Goal: Task Accomplishment & Management: Manage account settings

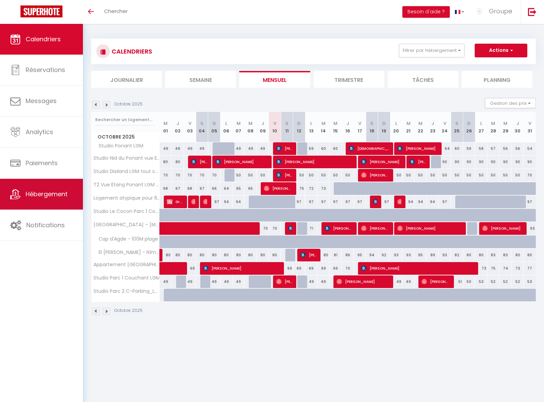
click at [43, 192] on span "Hébergement" at bounding box center [47, 194] width 42 height 9
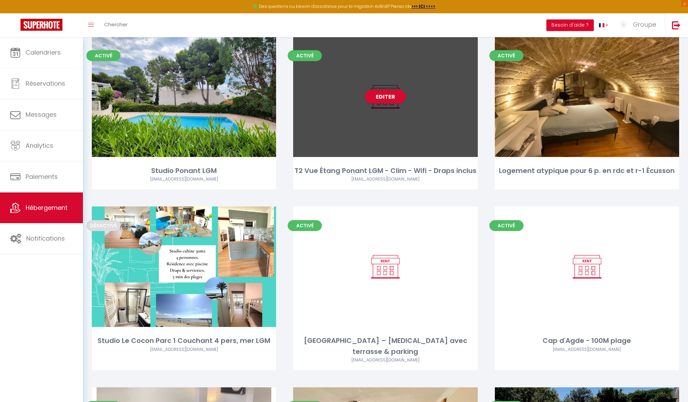
scroll to position [20, 0]
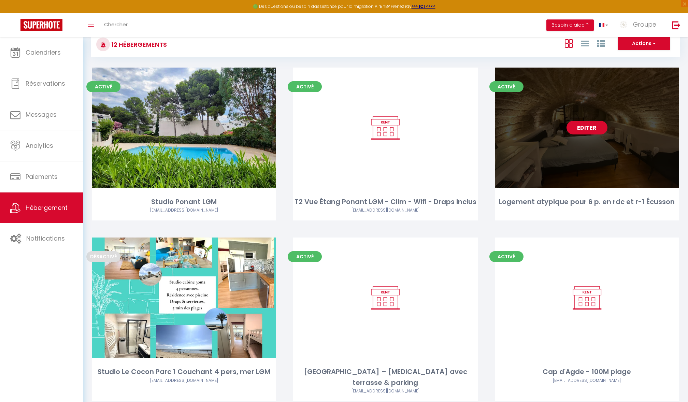
click at [549, 130] on link "Editer" at bounding box center [586, 128] width 41 height 14
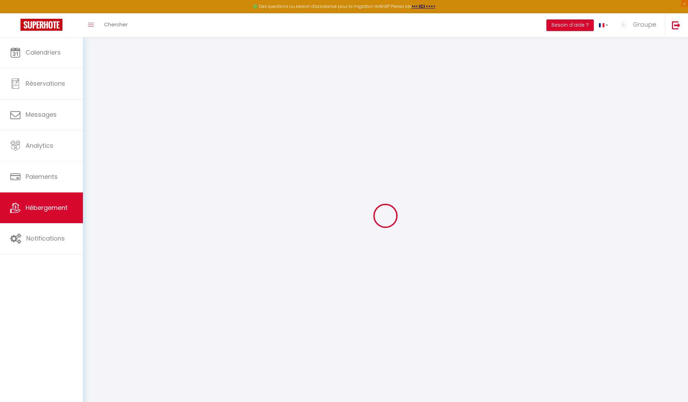
select select
checkbox input "false"
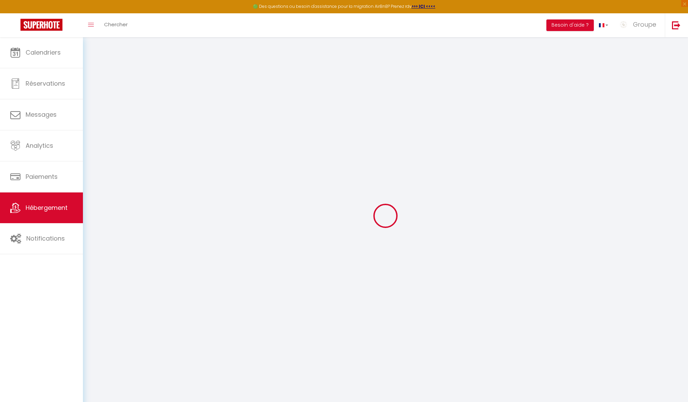
checkbox input "false"
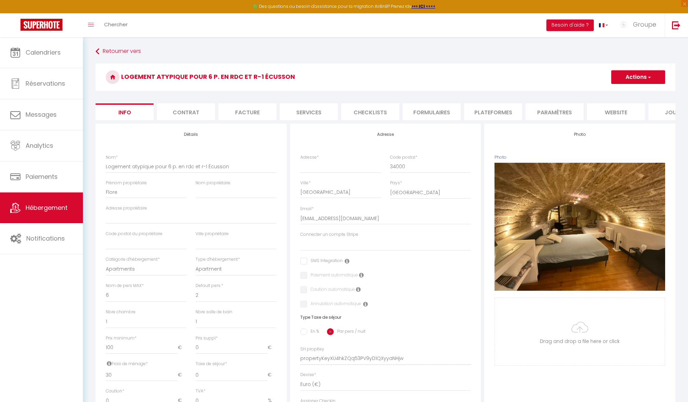
select select
checkbox input "false"
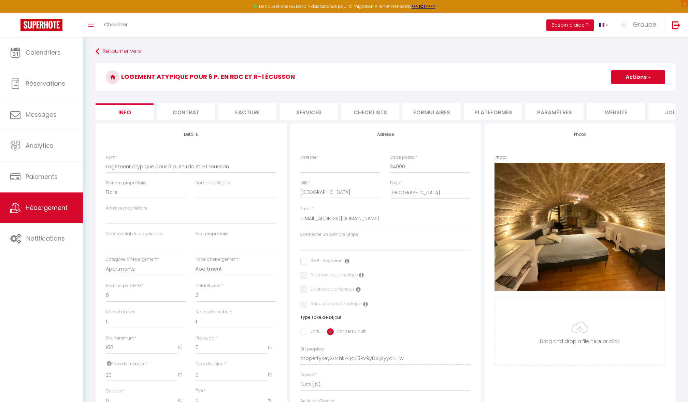
checkbox input "false"
click at [487, 110] on li "Plateformes" at bounding box center [493, 111] width 58 height 17
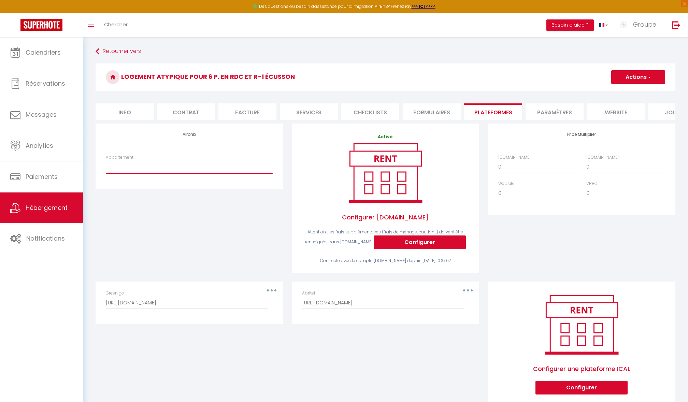
click at [191, 173] on select "Superbe appartement Corbier 73300 - [EMAIL_ADDRESS][DOMAIN_NAME] Villa de charm…" at bounding box center [189, 166] width 167 height 13
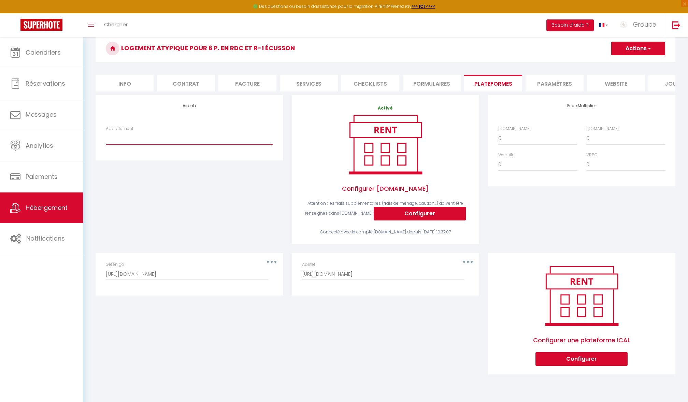
scroll to position [20, 0]
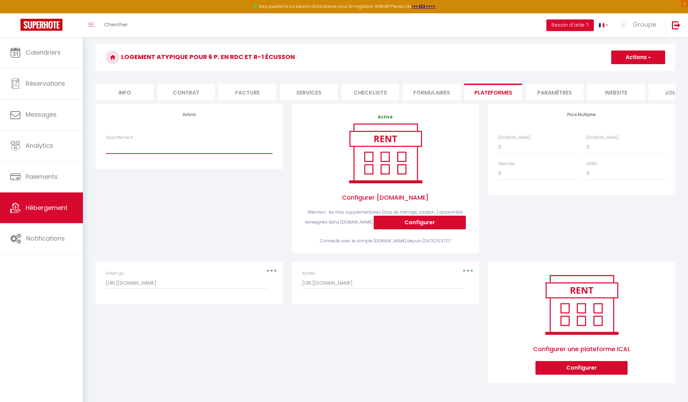
click at [150, 154] on select "Superbe appartement Corbier 73300 - [EMAIL_ADDRESS][DOMAIN_NAME] Villa de charm…" at bounding box center [189, 147] width 167 height 13
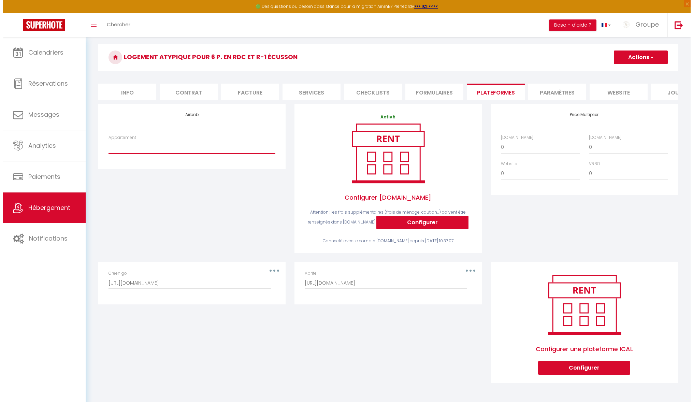
scroll to position [37, 0]
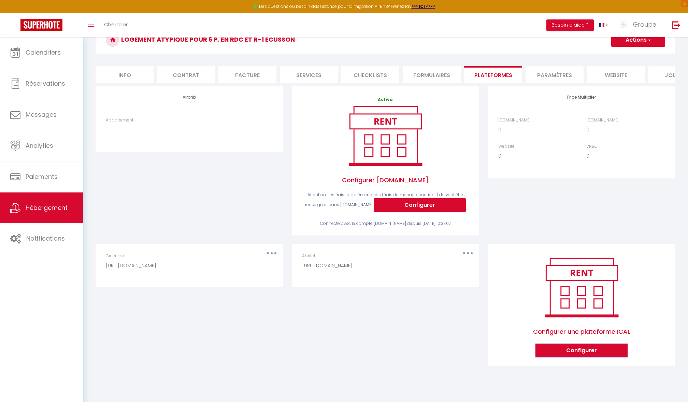
click at [549, 356] on button "Configurer" at bounding box center [581, 351] width 92 height 14
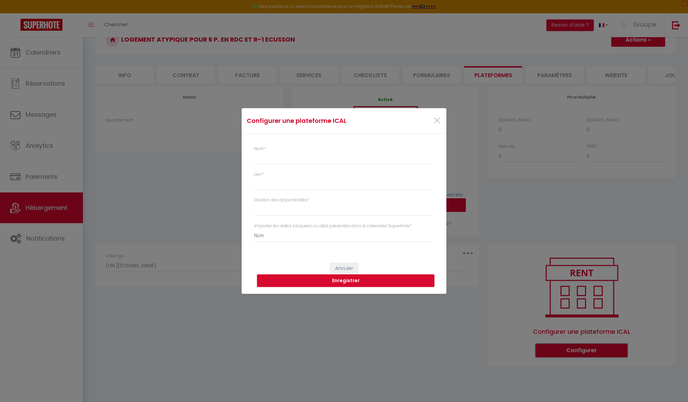
select select "1"
click at [294, 164] on input "Nom *" at bounding box center [346, 158] width 178 height 12
click at [273, 188] on input "Lien *" at bounding box center [346, 183] width 178 height 12
paste input "[URL][DOMAIN_NAME]"
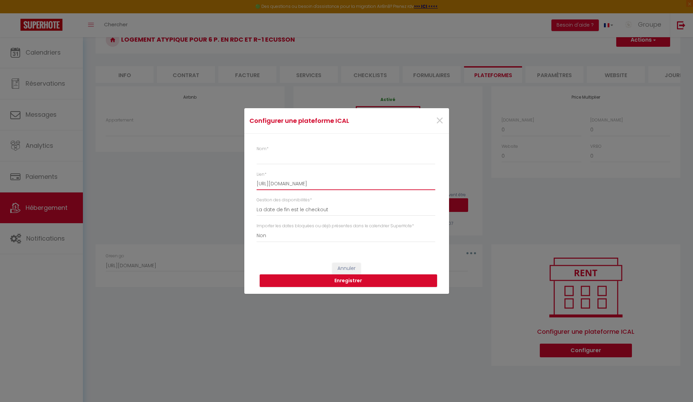
type input "[URL][DOMAIN_NAME]"
click at [267, 159] on input "Nom *" at bounding box center [346, 158] width 178 height 12
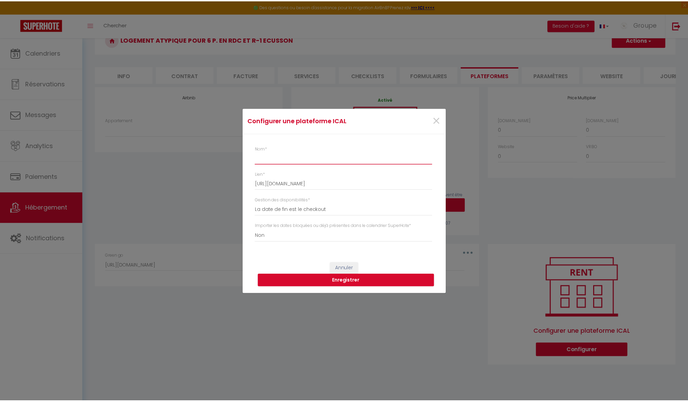
scroll to position [0, 0]
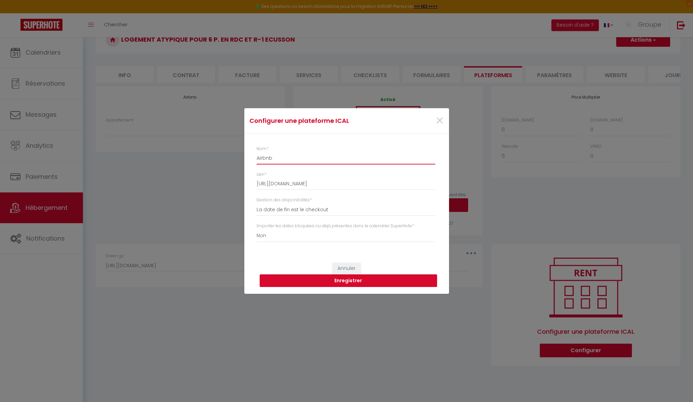
type input "Airbnb"
click at [347, 281] on button "Enregistrer" at bounding box center [348, 280] width 177 height 13
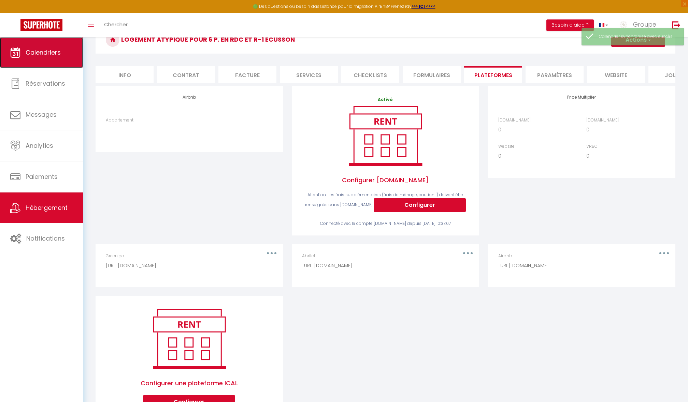
click at [48, 57] on link "Calendriers" at bounding box center [41, 52] width 83 height 31
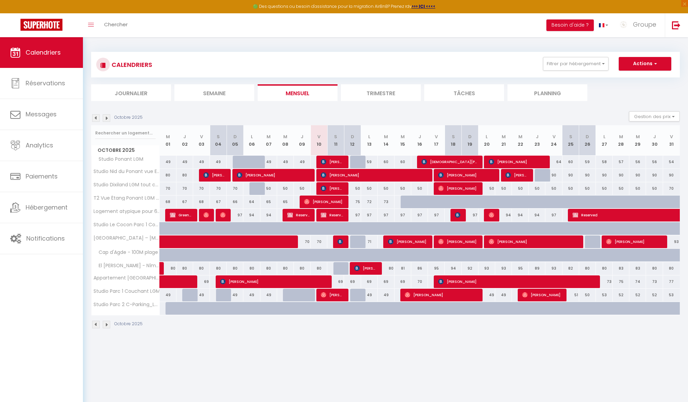
click at [105, 117] on img at bounding box center [107, 118] width 8 height 8
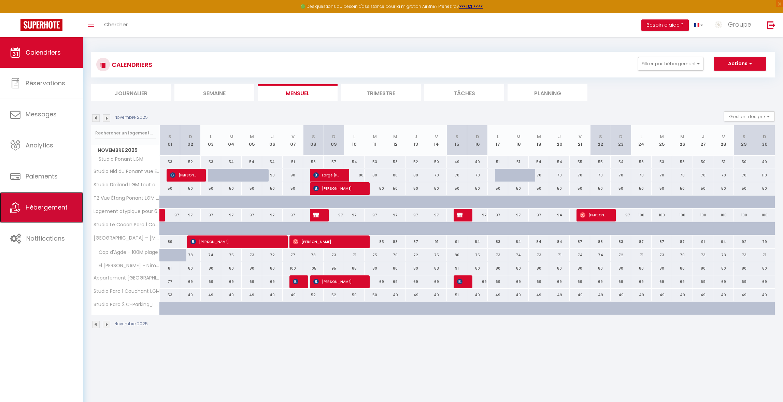
click at [50, 211] on link "Hébergement" at bounding box center [41, 207] width 83 height 31
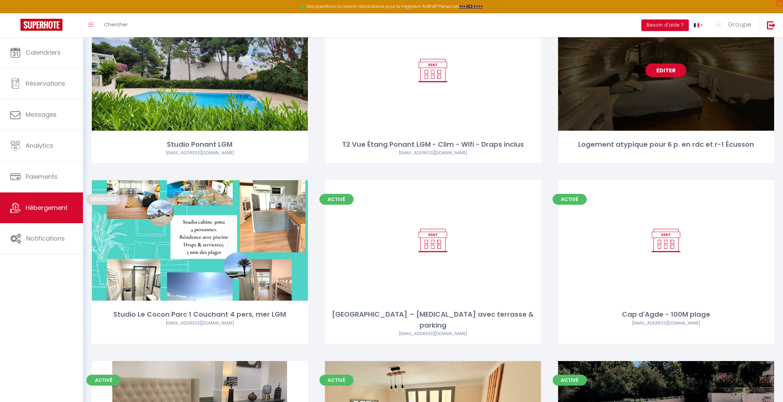
scroll to position [5, 0]
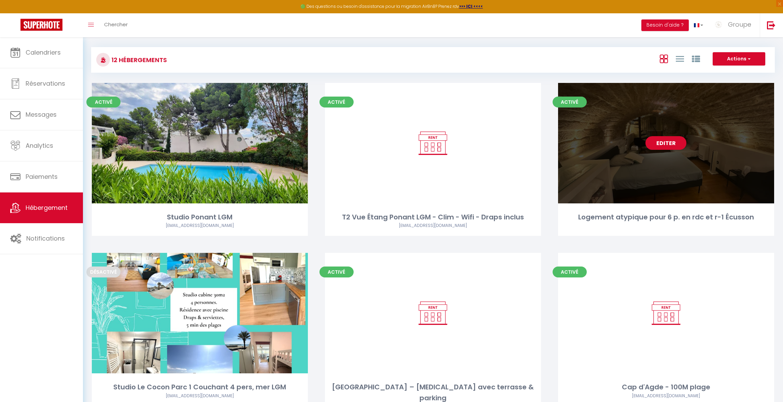
click at [549, 162] on div "Editer" at bounding box center [666, 143] width 216 height 120
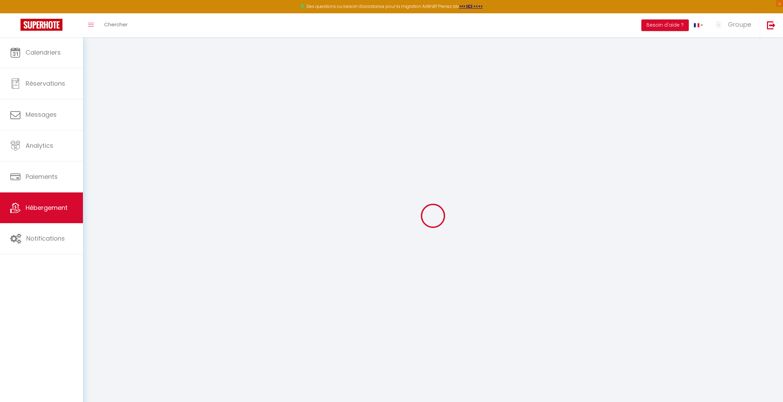
select select
checkbox input "false"
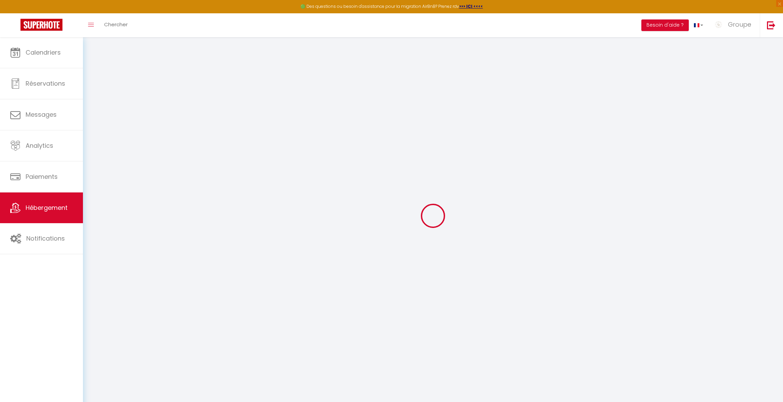
checkbox input "false"
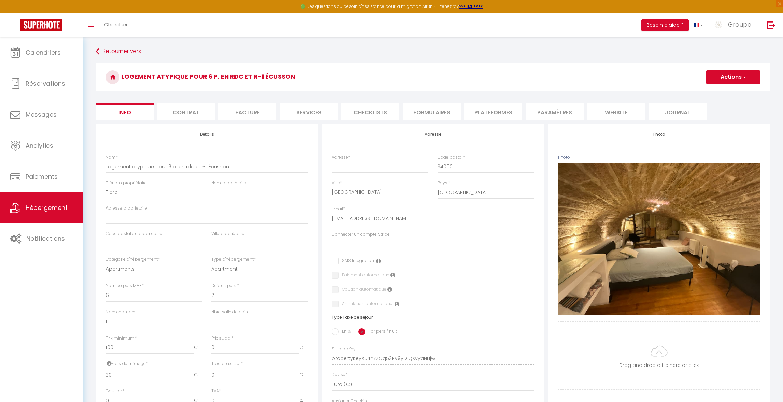
click at [480, 111] on li "Plateformes" at bounding box center [493, 111] width 58 height 17
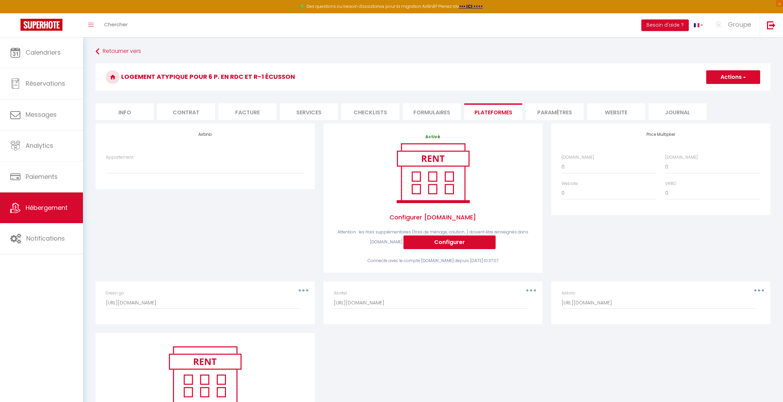
click at [549, 291] on button "button" at bounding box center [758, 290] width 19 height 11
click at [549, 315] on button "Supprimer" at bounding box center [741, 318] width 50 height 12
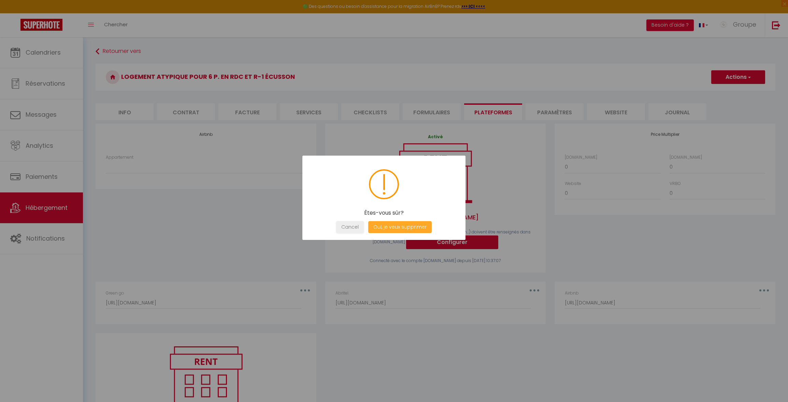
click at [395, 225] on button "Oui, je veux supprimer" at bounding box center [399, 227] width 63 height 12
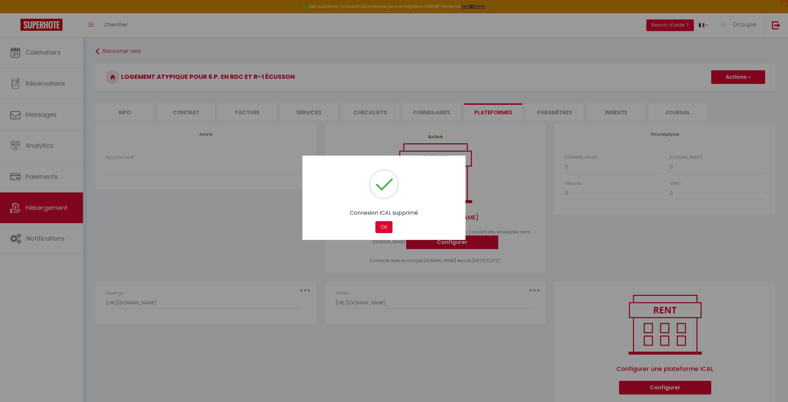
drag, startPoint x: 378, startPoint y: 225, endPoint x: 296, endPoint y: 179, distance: 93.8
click at [378, 225] on button "OK" at bounding box center [383, 227] width 17 height 12
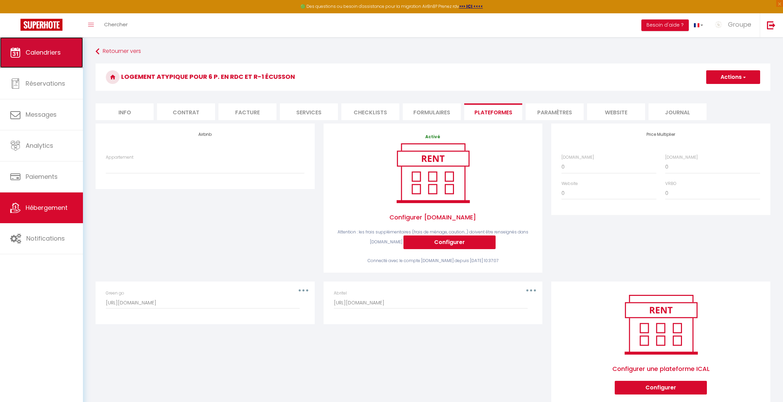
click at [33, 47] on link "Calendriers" at bounding box center [41, 52] width 83 height 31
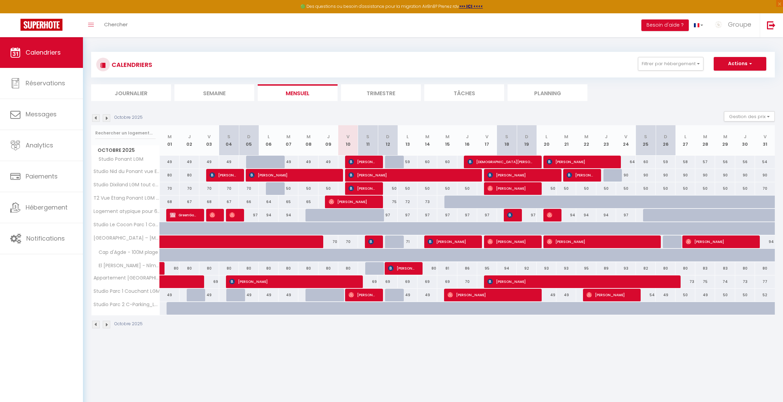
click at [107, 117] on img at bounding box center [107, 118] width 8 height 8
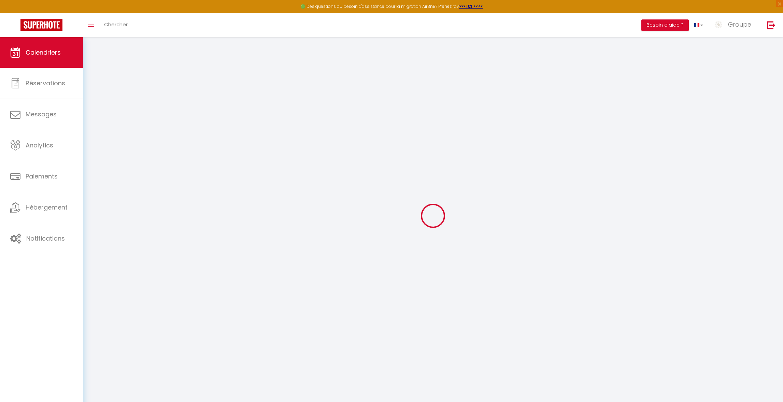
select select
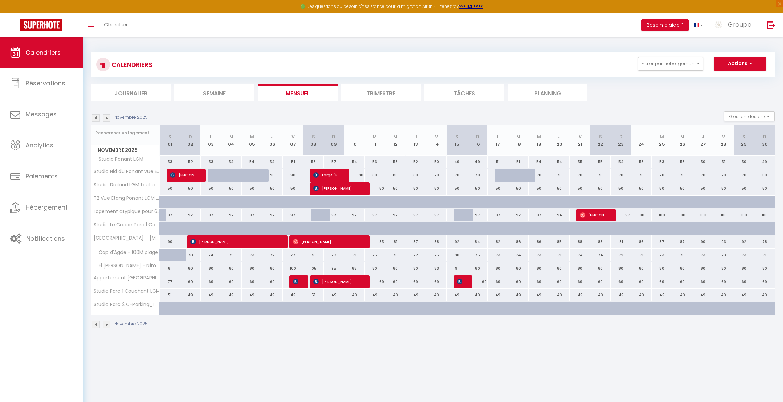
click at [321, 215] on div at bounding box center [320, 215] width 20 height 13
type input "97"
select select "1"
type input "Sam 08 Novembre 2025"
type input "Dim 09 Novembre 2025"
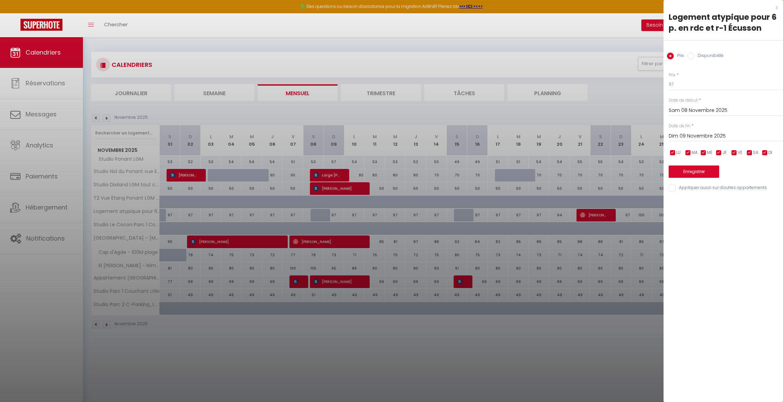
click at [549, 55] on label "Disponibilité" at bounding box center [708, 57] width 29 height 8
click at [549, 55] on input "Disponibilité" at bounding box center [690, 56] width 7 height 7
radio input "true"
radio input "false"
click at [549, 172] on button "Enregistrer" at bounding box center [693, 172] width 50 height 12
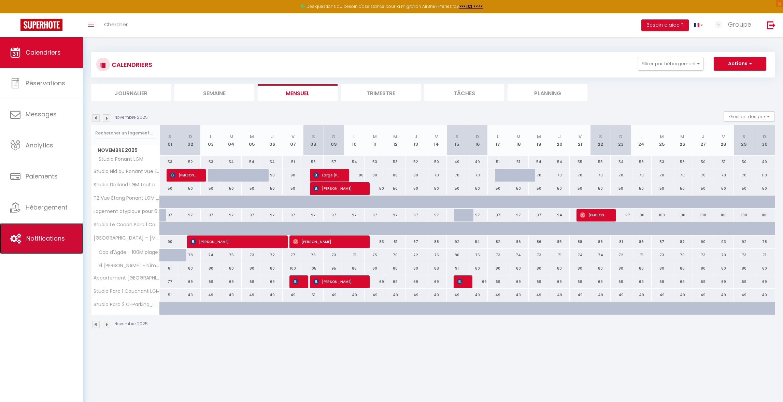
click at [47, 245] on link "Notifications" at bounding box center [41, 238] width 83 height 31
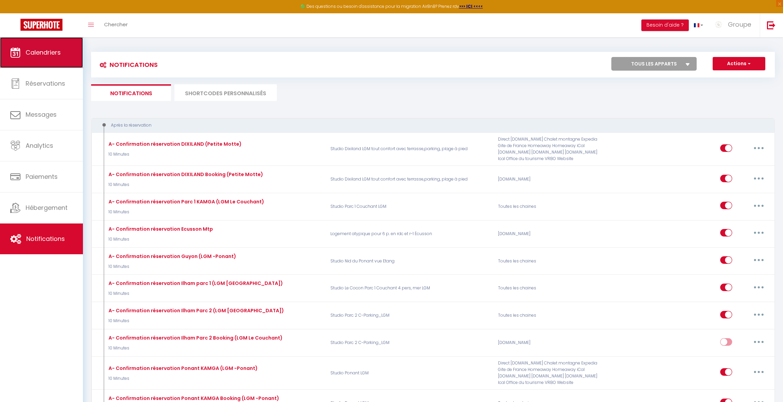
click at [33, 43] on link "Calendriers" at bounding box center [41, 52] width 83 height 31
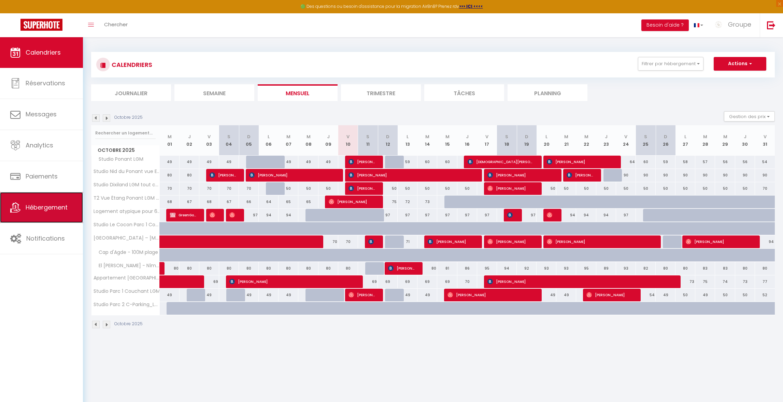
click at [50, 212] on link "Hébergement" at bounding box center [41, 207] width 83 height 31
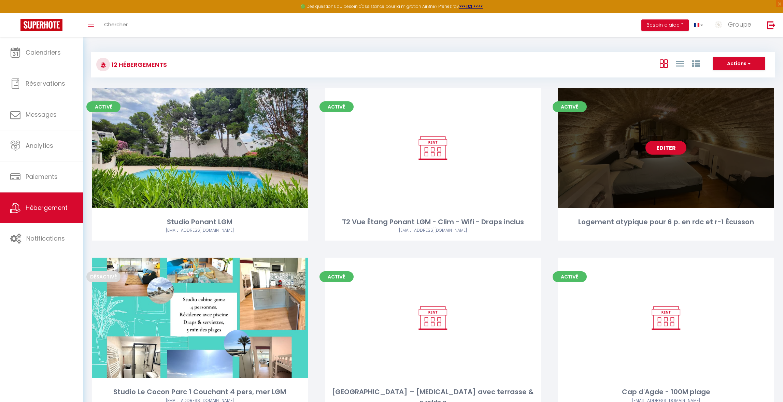
click at [549, 145] on link "Editer" at bounding box center [665, 148] width 41 height 14
click at [549, 150] on link "Editer" at bounding box center [665, 148] width 41 height 14
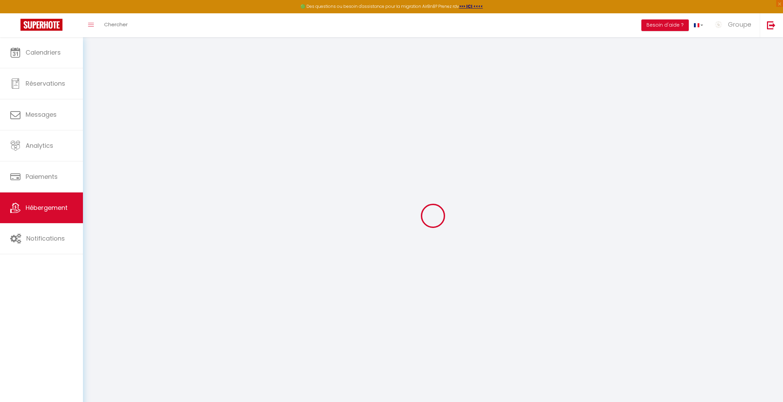
select select
checkbox input "false"
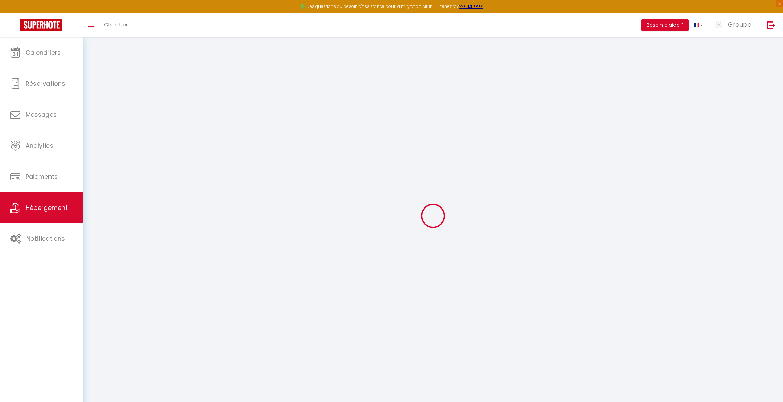
checkbox input "false"
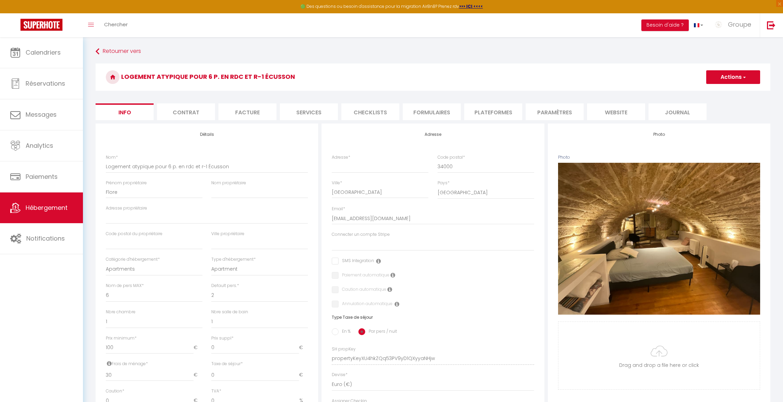
select select
checkbox input "false"
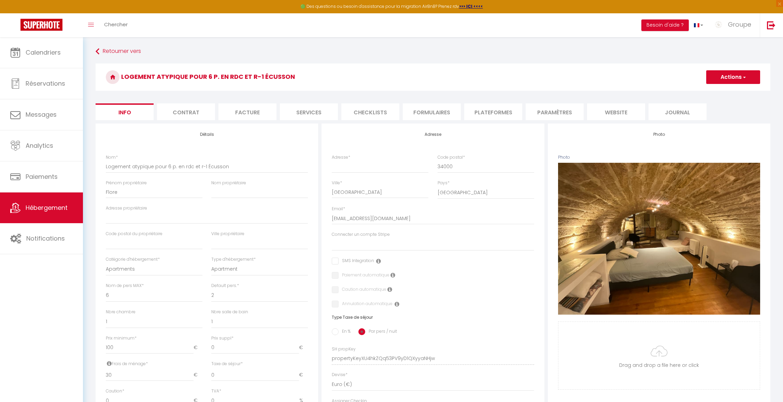
checkbox input "false"
click at [478, 111] on li "Plateformes" at bounding box center [493, 111] width 58 height 17
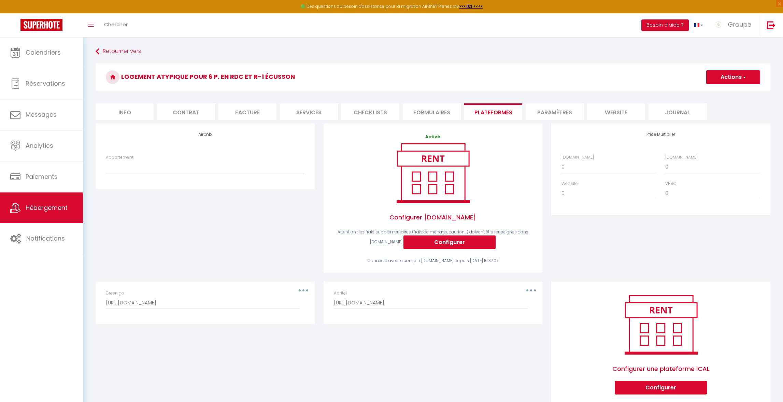
scroll to position [37, 0]
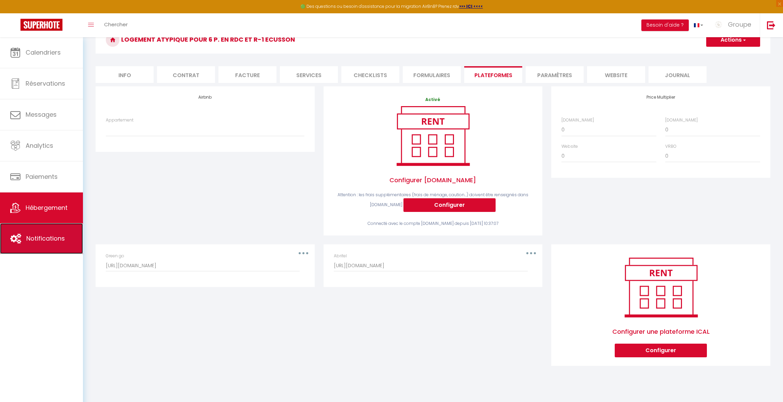
click at [40, 232] on link "Notifications" at bounding box center [41, 238] width 83 height 31
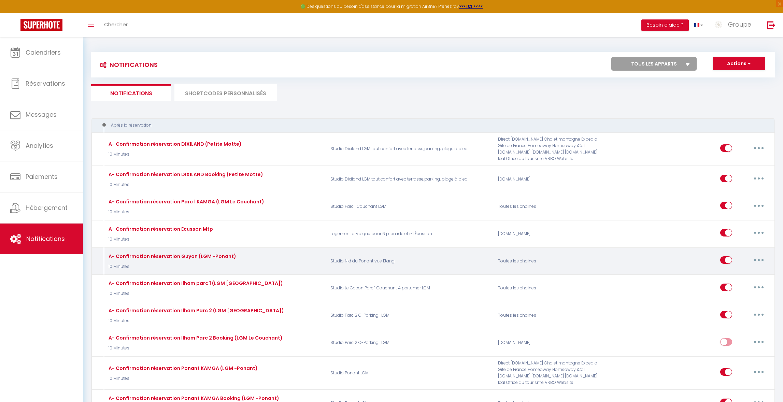
click at [549, 261] on button "button" at bounding box center [758, 259] width 19 height 11
click at [549, 272] on link "Editer" at bounding box center [740, 276] width 50 height 12
type input "A- Confirmation réservation Guyon (LGM -Ponant)"
select select "10 Minutes"
select select "if_booking_is_paid"
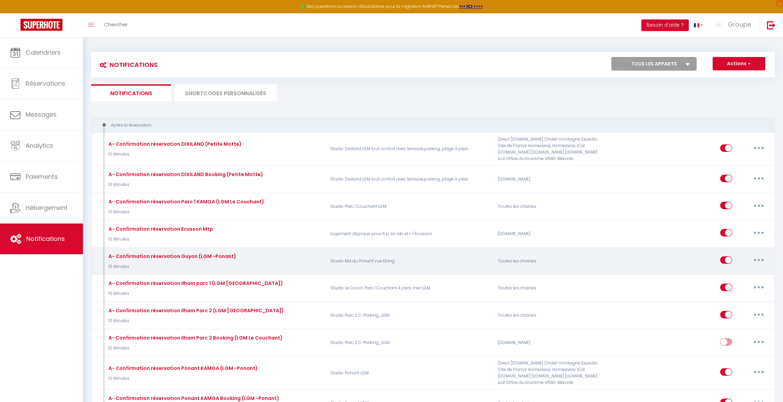
checkbox input "true"
checkbox input "false"
radio input "true"
type input "[GUEST:FIRST_NAME], votre confirmation de réservation"
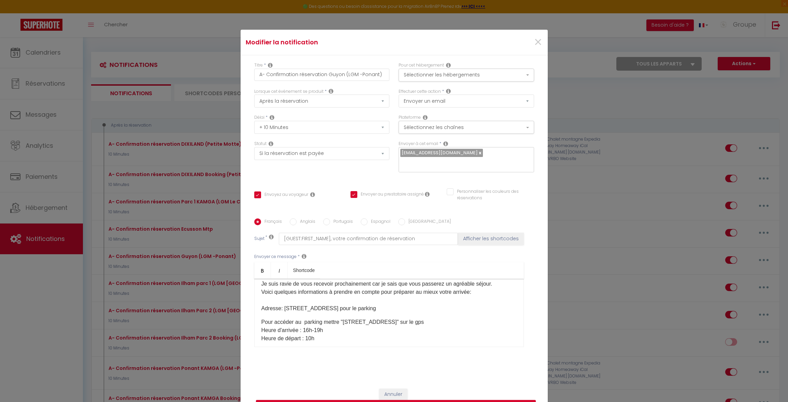
scroll to position [45, 0]
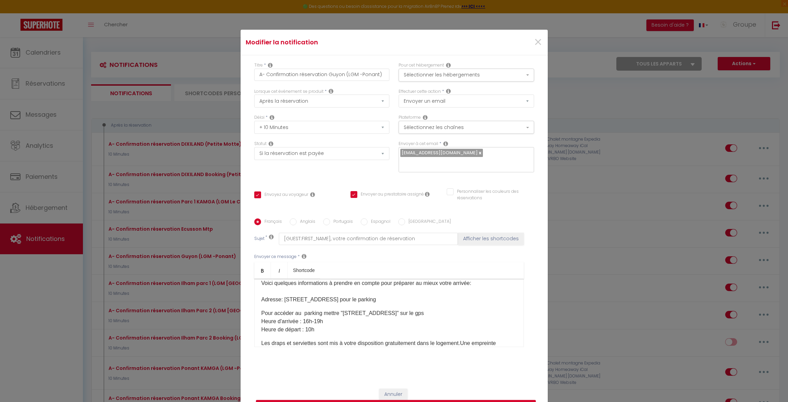
click at [408, 312] on p "Pour accéder au parking mettre "[STREET_ADDRESS]" sur le gps Heure d'arrivée : …" at bounding box center [388, 321] width 255 height 25
click at [457, 299] on p "Bonjour [GUEST:NAME]​, Votre réservation au sein du studio Le Ponant à [GEOGRAP…" at bounding box center [388, 274] width 255 height 57
click at [401, 297] on p "Bonjour [GUEST:NAME]​, Votre réservation au sein du studio Le Ponant à [GEOGRAP…" at bounding box center [388, 274] width 255 height 57
click at [466, 300] on p "Bonjour [GUEST:NAME]​, Votre réservation au sein du studio Le Ponant à [GEOGRAP…" at bounding box center [388, 274] width 255 height 57
drag, startPoint x: 494, startPoint y: 303, endPoint x: 457, endPoint y: 302, distance: 37.5
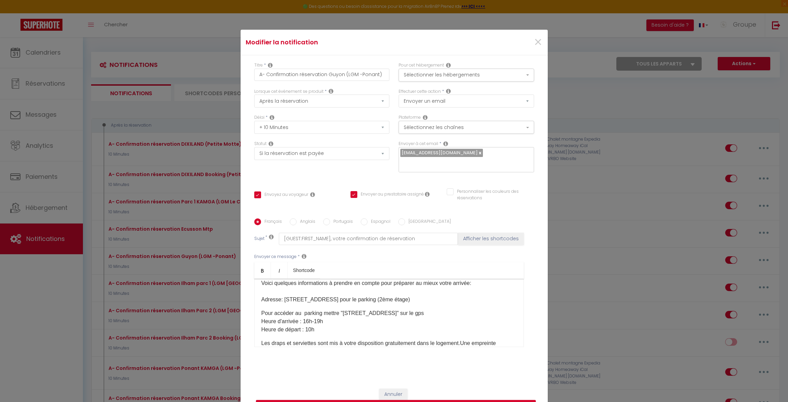
click at [457, 302] on p "Bonjour [GUEST:NAME]​, Votre réservation au sein du studio Le Ponant à [GEOGRAP…" at bounding box center [388, 274] width 255 height 57
click at [457, 300] on p "Bonjour [GUEST:NAME]​, Votre réservation au sein du studio Le Ponant à [GEOGRAP…" at bounding box center [388, 274] width 255 height 57
click at [491, 301] on p "Bonjour [GUEST:NAME]​, Votre réservation au sein du studio Le Ponant à [GEOGRAP…" at bounding box center [388, 274] width 255 height 57
click at [496, 300] on p "Bonjour [GUEST:NAME]​, Votre réservation au sein du studio Le Ponant à [GEOGRAP…" at bounding box center [388, 274] width 255 height 57
drag, startPoint x: 286, startPoint y: 307, endPoint x: 494, endPoint y: 297, distance: 208.7
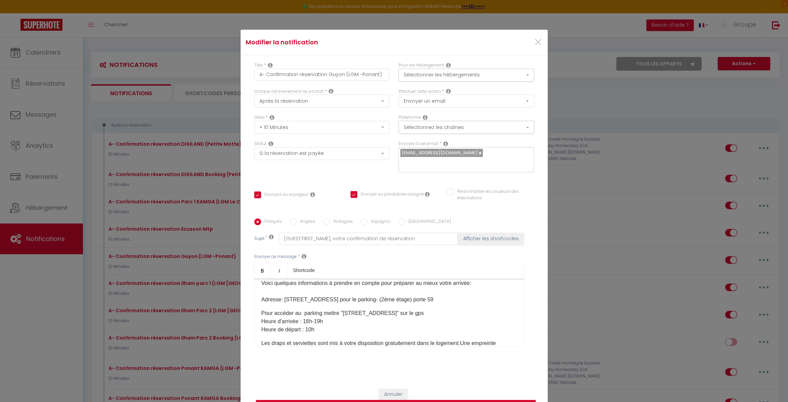
click at [494, 297] on p "Bonjour [GUEST:NAME]​, Votre réservation au sein du studio Le Ponant à [GEOGRAP…" at bounding box center [388, 274] width 255 height 57
click at [461, 299] on p "Bonjour [GUEST:NAME]​, Votre réservation au sein du studio Le Ponant à [GEOGRAP…" at bounding box center [388, 274] width 255 height 57
drag, startPoint x: 497, startPoint y: 300, endPoint x: 459, endPoint y: 299, distance: 37.9
click at [459, 299] on p "Bonjour [GUEST:NAME]​, Votre réservation au sein du studio Le Ponant à [GEOGRAP…" at bounding box center [388, 274] width 255 height 57
click at [400, 296] on p "Bonjour [GUEST:NAME]​, Votre réservation au sein du studio Le Ponant à [GEOGRAP…" at bounding box center [388, 274] width 255 height 57
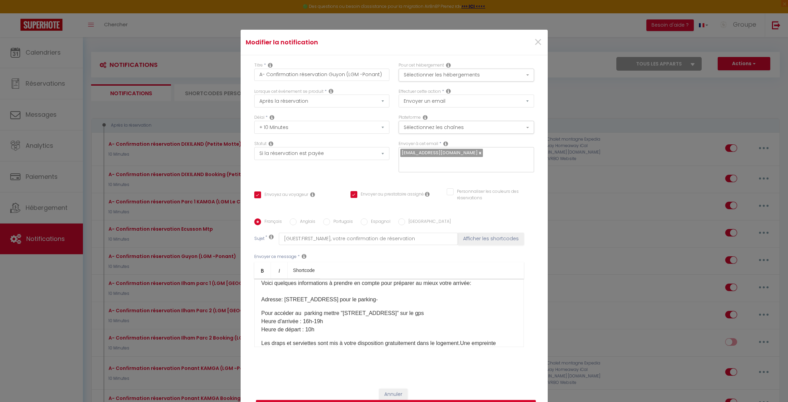
click at [324, 321] on p "Pour accéder au parking mettre "[STREET_ADDRESS]" sur le gps Heure d'arrivée : …" at bounding box center [388, 321] width 255 height 25
click at [261, 335] on p "Heure de départ : 10h" at bounding box center [388, 335] width 255 height 8
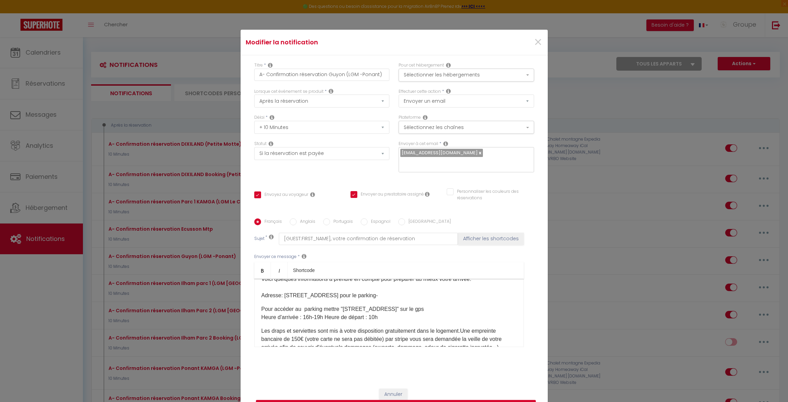
click at [378, 317] on p "Pour accéder au parking mettre "[STREET_ADDRESS]" sur le gps Heure d'arrivée : …" at bounding box center [388, 313] width 255 height 16
click at [399, 294] on p "Bonjour [GUEST:NAME]​, Votre réservation au sein du studio Le Ponant à [GEOGRAP…" at bounding box center [388, 270] width 255 height 57
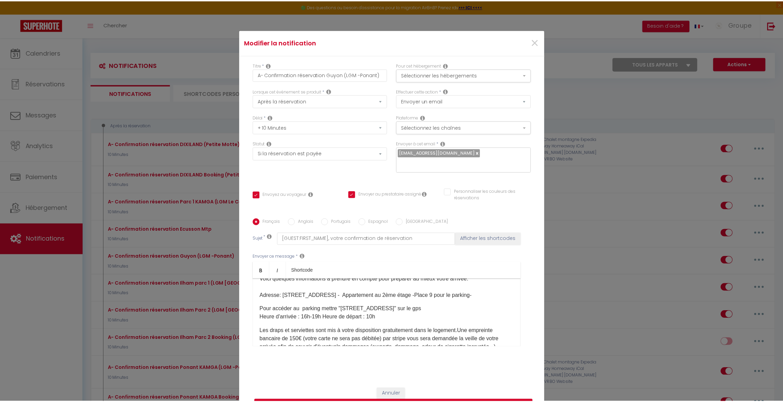
scroll to position [47, 0]
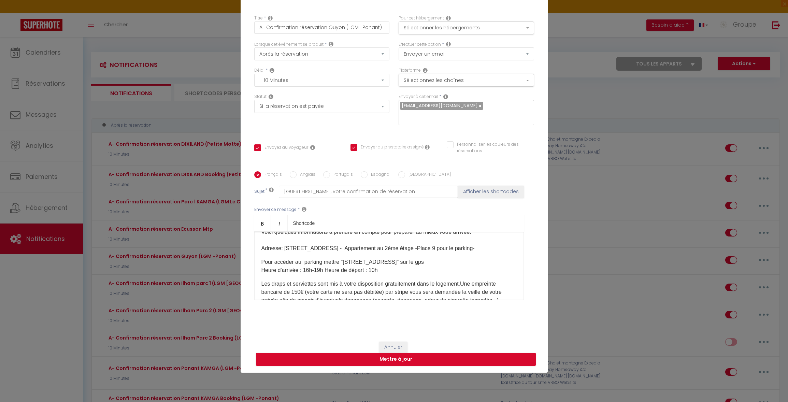
drag, startPoint x: 400, startPoint y: 249, endPoint x: 473, endPoint y: 251, distance: 72.3
click at [473, 251] on p "Bonjour [GUEST:NAME]​, Votre réservation au sein du studio Le Ponant à [GEOGRAP…" at bounding box center [388, 223] width 255 height 57
copy p "Appartement au 2ème étage"
click at [425, 355] on button "Mettre à jour" at bounding box center [396, 359] width 280 height 13
checkbox input "true"
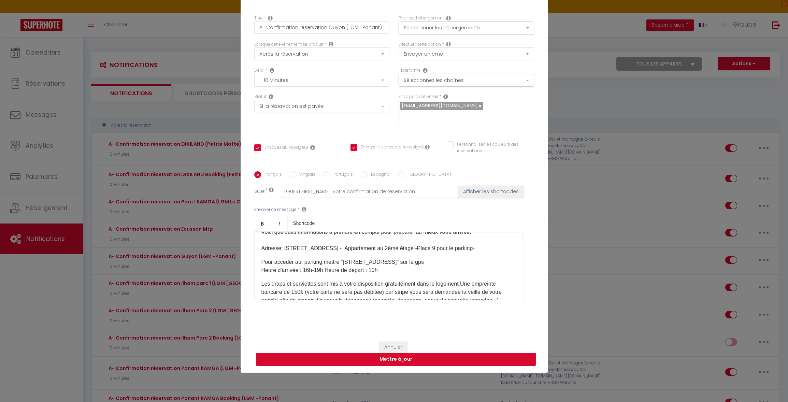
checkbox input "true"
checkbox input "false"
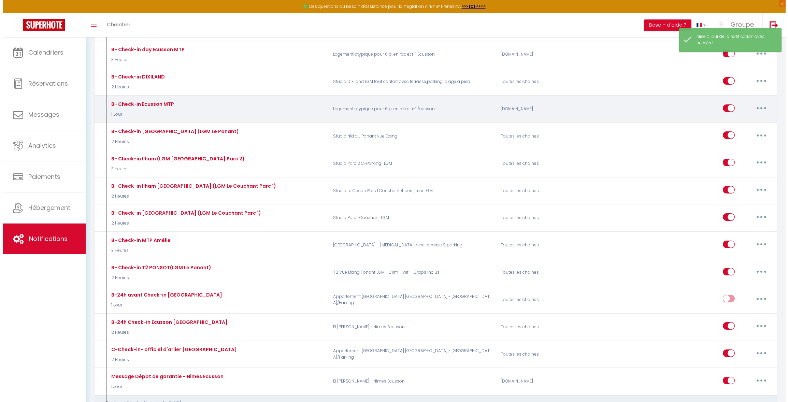
scroll to position [914, 0]
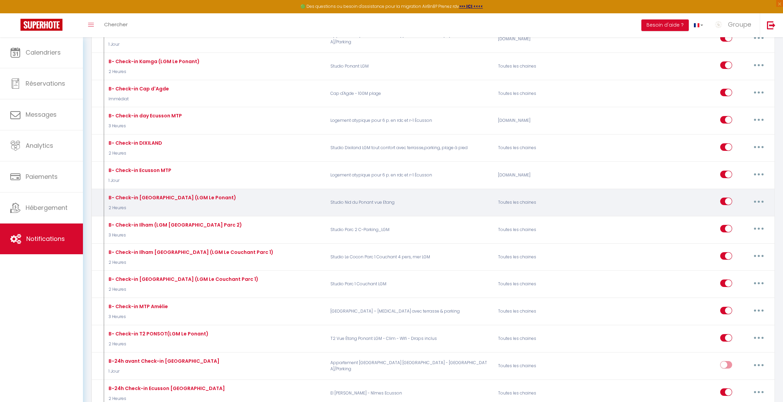
click at [549, 200] on button "button" at bounding box center [758, 201] width 19 height 11
click at [549, 213] on link "Editer" at bounding box center [740, 217] width 50 height 12
type input "B- Check-in [GEOGRAPHIC_DATA] (LGM Le Ponant)"
select select "2 Heures"
select select "if_booking_is_paid"
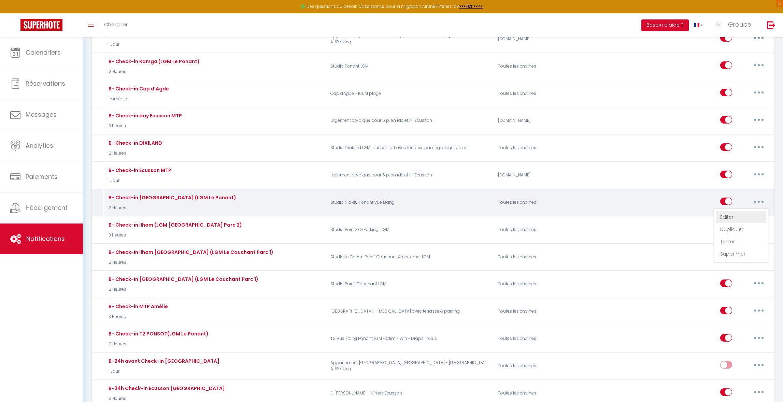
checkbox input "true"
checkbox input "false"
radio input "true"
type input "[GUEST:FIRST_NAME], votre arrivée de ce jour"
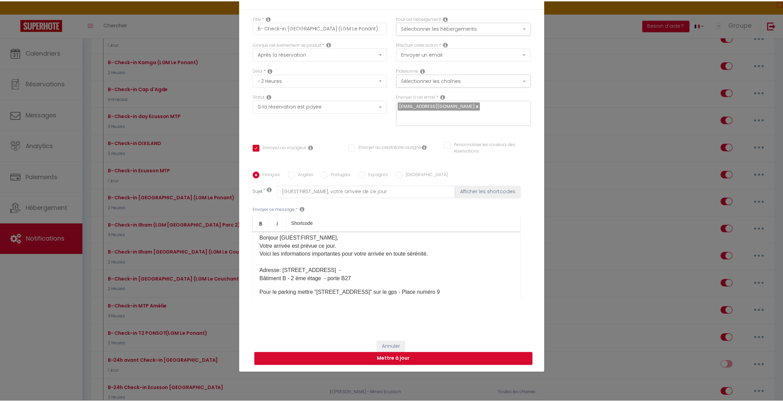
scroll to position [0, 0]
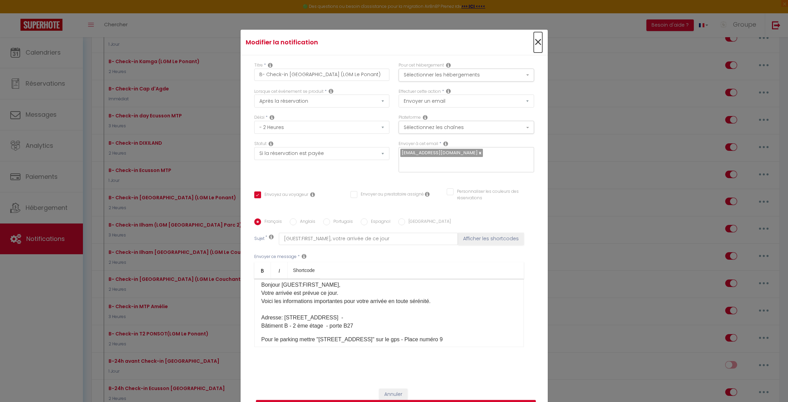
click at [534, 41] on span "×" at bounding box center [538, 42] width 9 height 20
